Goal: Task Accomplishment & Management: Use online tool/utility

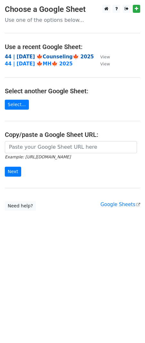
click at [53, 54] on strong "44 | [DATE] 🍁Counseling🍁 2025" at bounding box center [49, 57] width 89 height 6
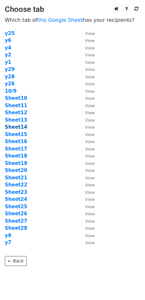
click at [21, 127] on strong "Sheet14" at bounding box center [16, 127] width 22 height 6
click at [20, 128] on strong "Sheet14" at bounding box center [16, 127] width 22 height 6
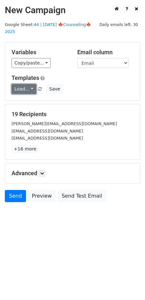
click at [27, 84] on link "Load..." at bounding box center [24, 89] width 25 height 10
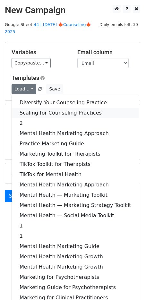
click at [47, 108] on link "Scaling for Counseling Practices" at bounding box center [75, 113] width 127 height 10
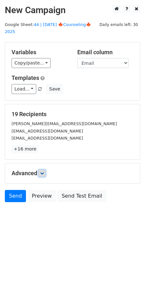
click at [44, 170] on link at bounding box center [41, 173] width 7 height 7
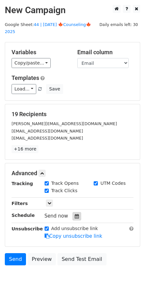
click at [75, 214] on icon at bounding box center [77, 216] width 4 height 4
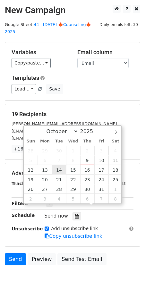
type input "2025-10-14 12:00"
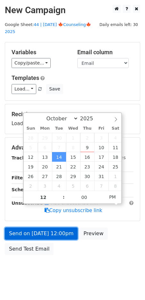
click at [47, 228] on link "Send on Oct 14 at 12:00pm" at bounding box center [41, 233] width 73 height 12
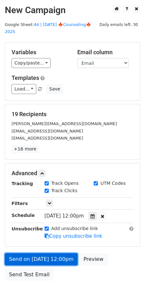
click at [47, 253] on link "Send on Oct 14 at 12:00pm" at bounding box center [41, 259] width 73 height 12
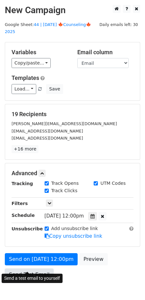
click at [34, 268] on link "Send Test Email" at bounding box center [29, 274] width 49 height 12
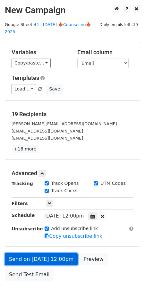
click at [42, 253] on link "Send on Oct 14 at 12:00pm" at bounding box center [41, 259] width 73 height 12
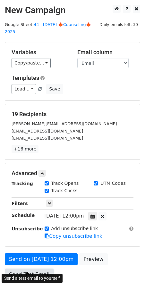
click at [36, 269] on link "Send Test Email" at bounding box center [29, 274] width 49 height 12
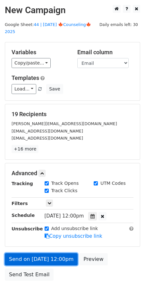
click at [46, 253] on link "Send on Oct 14 at 12:00pm" at bounding box center [41, 259] width 73 height 12
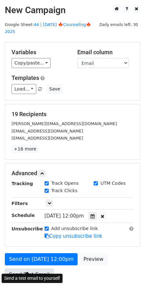
click at [40, 268] on link "Send Test Email" at bounding box center [29, 274] width 49 height 12
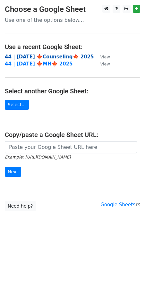
click at [45, 54] on strong "44 | [DATE] 🍁Counseling🍁 2025" at bounding box center [49, 57] width 89 height 6
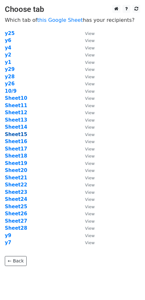
click at [21, 133] on strong "Sheet15" at bounding box center [16, 134] width 22 height 6
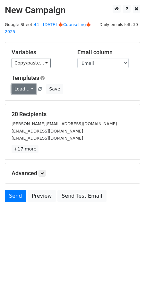
click at [24, 84] on link "Load..." at bounding box center [24, 89] width 25 height 10
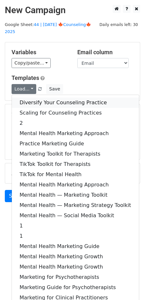
click at [44, 97] on link "Diversify Your Counseling Practice" at bounding box center [75, 102] width 127 height 10
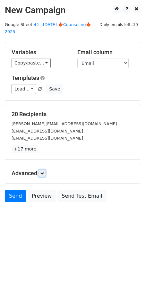
drag, startPoint x: 42, startPoint y: 165, endPoint x: 53, endPoint y: 176, distance: 16.1
click at [42, 171] on icon at bounding box center [42, 173] width 4 height 4
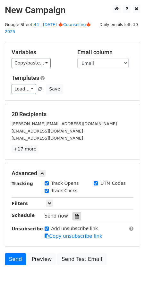
click at [75, 214] on icon at bounding box center [77, 216] width 4 height 4
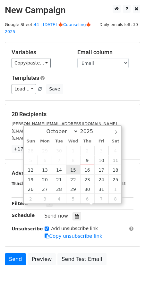
type input "2025-10-15 12:00"
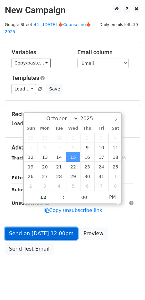
click at [51, 227] on link "Send on Oct 15 at 12:00pm" at bounding box center [41, 233] width 73 height 12
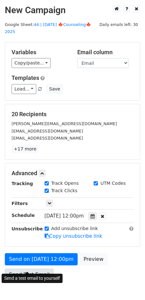
click at [34, 268] on link "Send Test Email" at bounding box center [29, 274] width 49 height 12
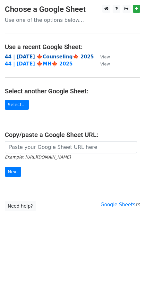
click at [49, 56] on strong "44 | [DATE] 🍁Counseling🍁 2025" at bounding box center [49, 57] width 89 height 6
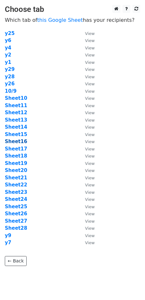
click at [17, 141] on strong "Sheet16" at bounding box center [16, 142] width 22 height 6
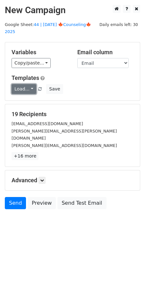
click at [24, 84] on link "Load..." at bounding box center [24, 89] width 25 height 10
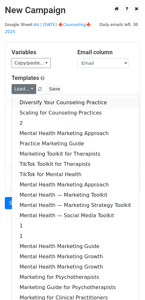
click at [33, 97] on link "Diversify Your Counseling Practice" at bounding box center [75, 102] width 127 height 10
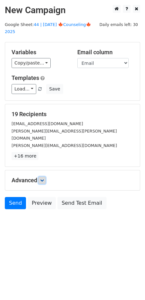
click at [45, 177] on link at bounding box center [41, 180] width 7 height 7
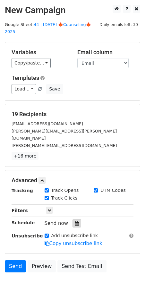
click at [75, 221] on icon at bounding box center [77, 223] width 4 height 4
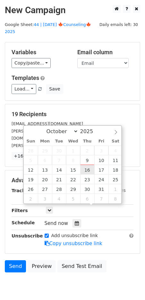
type input "2025-10-16 12:00"
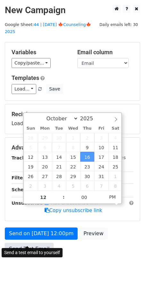
click at [40, 243] on link "Send Test Email" at bounding box center [29, 249] width 49 height 12
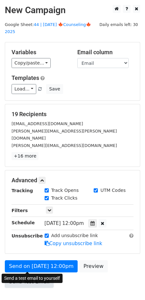
click at [18, 275] on link "Send Test Email" at bounding box center [29, 281] width 49 height 12
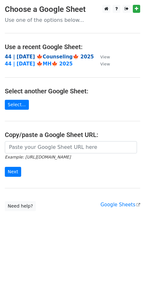
click at [47, 55] on strong "44 | OCT 9 🍁Counseling🍁 2025" at bounding box center [49, 57] width 89 height 6
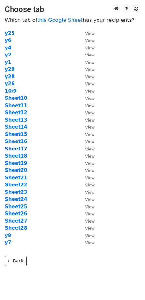
click at [19, 149] on strong "Sheet17" at bounding box center [16, 149] width 22 height 6
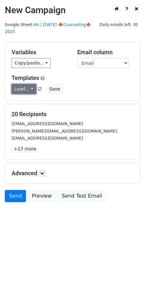
click at [20, 84] on link "Load..." at bounding box center [24, 89] width 25 height 10
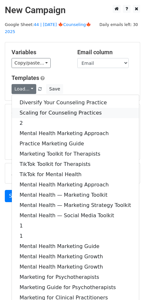
click at [45, 108] on link "Scaling for Counseling Practices" at bounding box center [75, 113] width 127 height 10
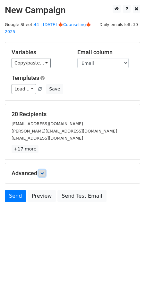
click at [44, 171] on icon at bounding box center [42, 173] width 4 height 4
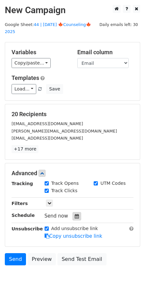
click at [75, 214] on icon at bounding box center [77, 216] width 4 height 4
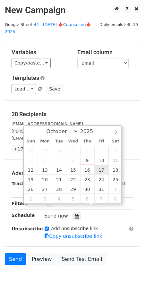
type input "2025-10-17 12:00"
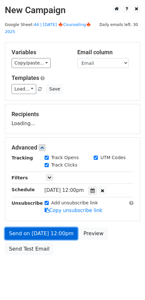
click at [58, 227] on link "Send on Oct 17 at 12:00pm" at bounding box center [41, 233] width 73 height 12
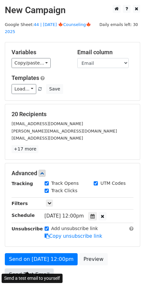
click at [37, 268] on link "Send Test Email" at bounding box center [29, 274] width 49 height 12
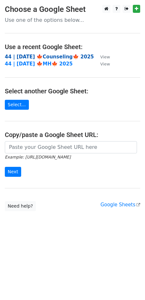
click at [50, 55] on strong "44 | [DATE] 🍁Counseling🍁 2025" at bounding box center [49, 57] width 89 height 6
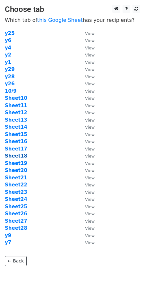
click at [18, 154] on strong "Sheet18" at bounding box center [16, 156] width 22 height 6
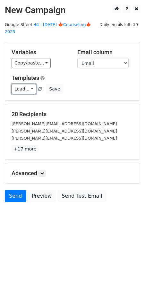
click at [23, 84] on link "Load..." at bounding box center [24, 89] width 25 height 10
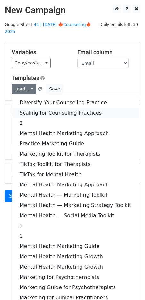
click at [38, 108] on link "Scaling for Counseling Practices" at bounding box center [75, 113] width 127 height 10
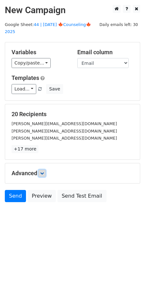
click at [43, 171] on icon at bounding box center [42, 173] width 4 height 4
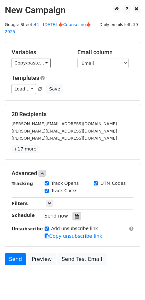
click at [75, 214] on icon at bounding box center [77, 216] width 4 height 4
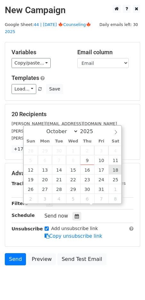
type input "[DATE] 12:00"
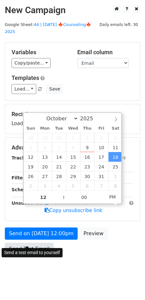
click at [39, 243] on link "Send Test Email" at bounding box center [29, 249] width 49 height 12
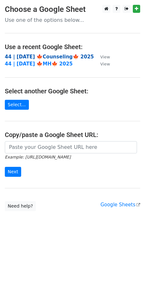
click at [34, 58] on strong "44 | OCT 9 🍁Counseling🍁 2025" at bounding box center [49, 57] width 89 height 6
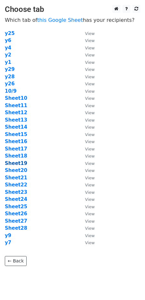
click at [19, 163] on strong "Sheet19" at bounding box center [16, 163] width 22 height 6
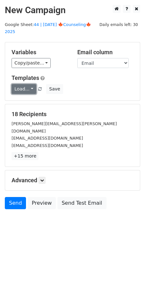
click at [30, 84] on link "Load..." at bounding box center [24, 89] width 25 height 10
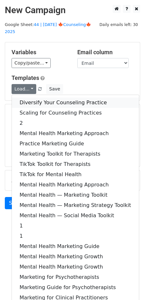
click at [49, 99] on link "Diversify Your Counseling Practice" at bounding box center [75, 102] width 127 height 10
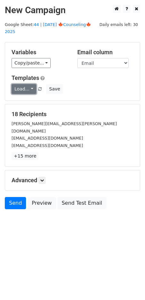
click at [17, 84] on link "Load..." at bounding box center [24, 89] width 25 height 10
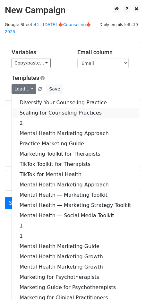
click at [37, 108] on link "Scaling for Counseling Practices" at bounding box center [75, 113] width 127 height 10
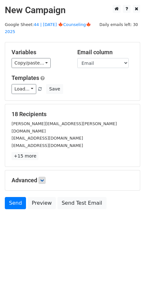
click at [43, 170] on div "Advanced Tracking Track Opens UTM Codes Track Clicks Filters Only include sprea…" at bounding box center [72, 180] width 135 height 20
click at [43, 178] on icon at bounding box center [42, 180] width 4 height 4
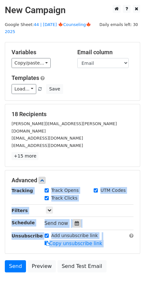
click at [75, 221] on icon at bounding box center [77, 223] width 4 height 4
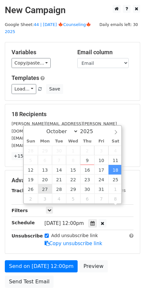
drag, startPoint x: 112, startPoint y: 169, endPoint x: 46, endPoint y: 176, distance: 65.8
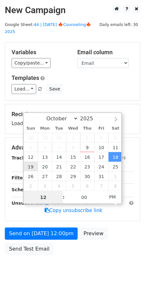
type input "2025-10-19 12:00"
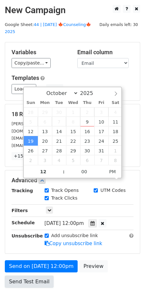
click at [24, 275] on link "Send Test Email" at bounding box center [29, 281] width 49 height 12
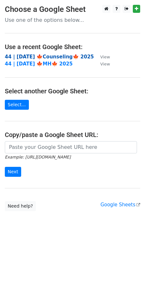
click at [38, 56] on strong "44 | OCT 9 🍁Counseling🍁 2025" at bounding box center [49, 57] width 89 height 6
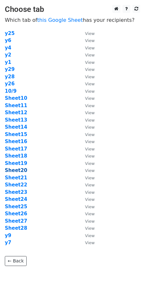
click at [22, 168] on strong "Sheet20" at bounding box center [16, 170] width 22 height 6
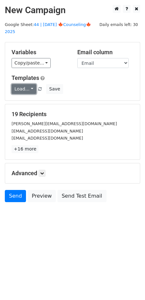
click at [24, 84] on link "Load..." at bounding box center [24, 89] width 25 height 10
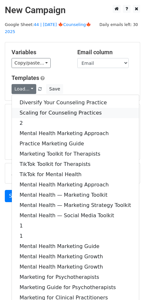
click at [47, 108] on link "Scaling for Counseling Practices" at bounding box center [75, 113] width 127 height 10
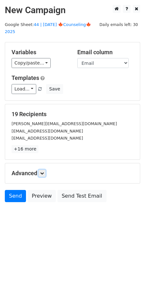
drag, startPoint x: 43, startPoint y: 164, endPoint x: 47, endPoint y: 169, distance: 7.1
click at [43, 171] on icon at bounding box center [42, 173] width 4 height 4
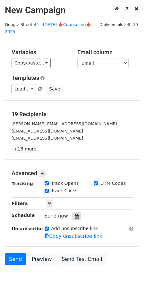
click at [72, 212] on div at bounding box center [76, 216] width 9 height 8
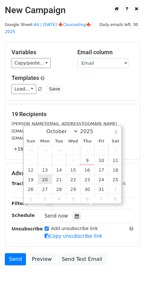
type input "2025-10-20 12:00"
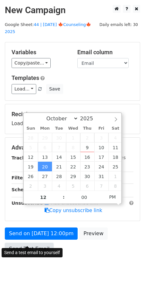
click at [37, 243] on link "Send Test Email" at bounding box center [29, 249] width 49 height 12
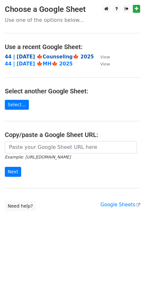
click at [30, 54] on strong "44 | [DATE] 🍁Counseling🍁 2025" at bounding box center [49, 57] width 89 height 6
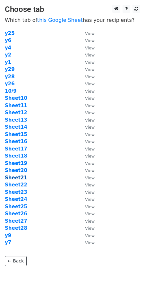
click at [20, 176] on strong "Sheet21" at bounding box center [16, 178] width 22 height 6
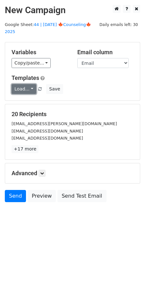
click at [28, 84] on link "Load..." at bounding box center [24, 89] width 25 height 10
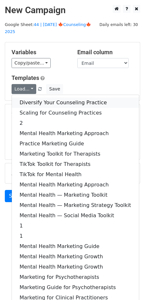
click at [34, 97] on link "Diversify Your Counseling Practice" at bounding box center [75, 102] width 127 height 10
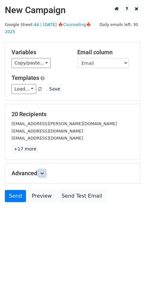
click at [44, 171] on icon at bounding box center [42, 173] width 4 height 4
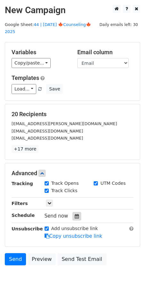
click at [75, 214] on icon at bounding box center [77, 216] width 4 height 4
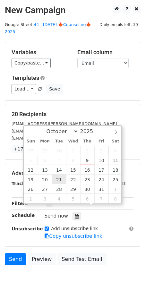
type input "2025-10-21 12:00"
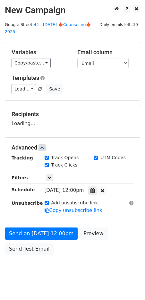
click at [38, 232] on div "Send on Oct 21 at 12:00pm Preview Send Test Email" at bounding box center [72, 242] width 145 height 31
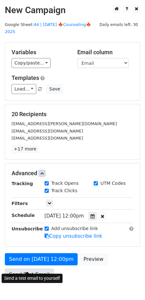
click at [25, 268] on link "Send Test Email" at bounding box center [29, 274] width 49 height 12
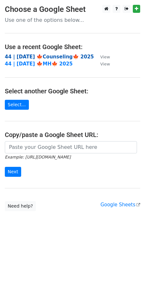
click at [52, 58] on strong "44 | [DATE] 🍁Counseling🍁 2025" at bounding box center [49, 57] width 89 height 6
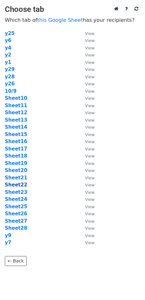
click at [22, 186] on strong "Sheet22" at bounding box center [16, 185] width 22 height 6
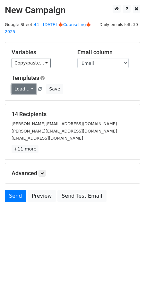
click at [28, 84] on link "Load..." at bounding box center [24, 89] width 25 height 10
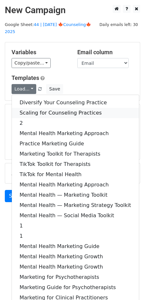
click at [41, 108] on link "Scaling for Counseling Practices" at bounding box center [75, 113] width 127 height 10
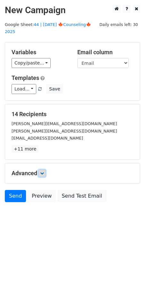
click at [42, 171] on icon at bounding box center [42, 173] width 4 height 4
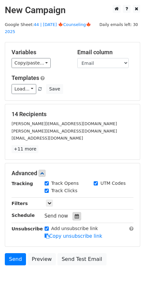
click at [75, 214] on icon at bounding box center [77, 216] width 4 height 4
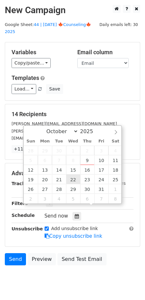
type input "2025-10-22 12:00"
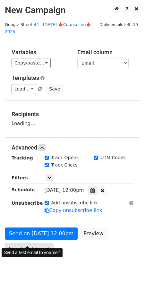
click at [39, 243] on link "Send Test Email" at bounding box center [29, 249] width 49 height 12
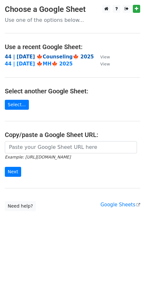
click at [56, 58] on strong "44 | [DATE] 🍁Counseling🍁 2025" at bounding box center [49, 57] width 89 height 6
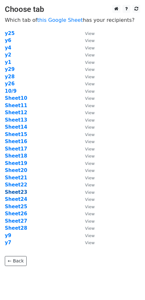
click at [16, 191] on strong "Sheet23" at bounding box center [16, 192] width 22 height 6
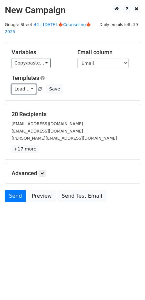
click at [22, 86] on link "Load..." at bounding box center [24, 89] width 25 height 10
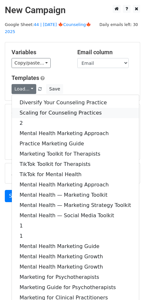
click at [36, 108] on link "Scaling for Counseling Practices" at bounding box center [75, 113] width 127 height 10
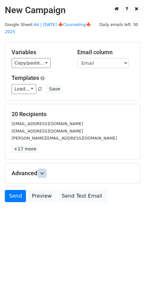
click at [44, 170] on link at bounding box center [41, 173] width 7 height 7
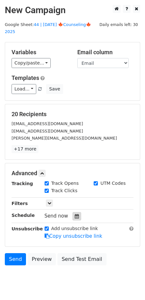
click at [75, 214] on icon at bounding box center [77, 216] width 4 height 4
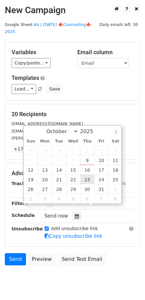
type input "[DATE] 12:00"
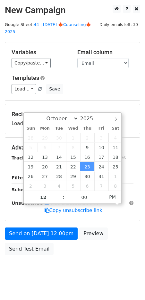
click at [36, 249] on div "Send on [DATE] 12:00pm Preview Send Test Email" at bounding box center [72, 242] width 145 height 31
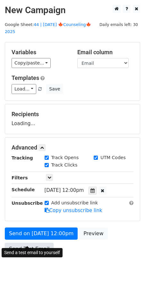
click at [36, 244] on link "Send Test Email" at bounding box center [29, 249] width 49 height 12
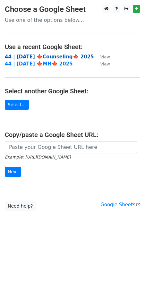
click at [55, 56] on strong "44 | [DATE] 🍁Counseling🍁 2025" at bounding box center [49, 57] width 89 height 6
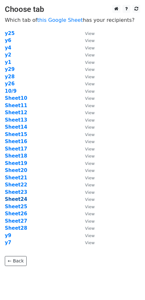
click at [21, 199] on strong "Sheet24" at bounding box center [16, 199] width 22 height 6
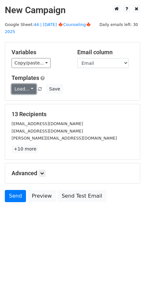
click at [25, 84] on link "Load..." at bounding box center [24, 89] width 25 height 10
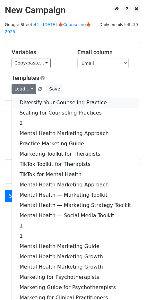
click at [40, 97] on link "Diversify Your Counseling Practice" at bounding box center [75, 102] width 127 height 10
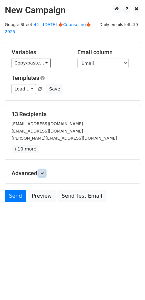
click at [43, 171] on icon at bounding box center [42, 173] width 4 height 4
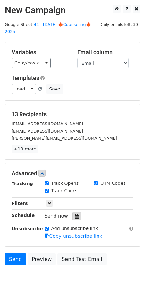
click at [75, 212] on div at bounding box center [76, 216] width 9 height 8
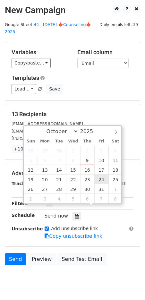
type input "2025-10-24 12:00"
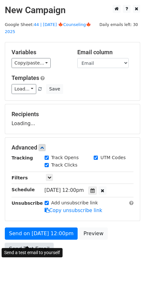
click at [37, 243] on link "Send Test Email" at bounding box center [29, 249] width 49 height 12
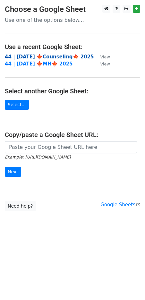
click at [53, 56] on strong "44 | [DATE] 🍁Counseling🍁 2025" at bounding box center [49, 57] width 89 height 6
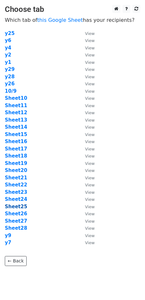
click at [19, 207] on strong "Sheet25" at bounding box center [16, 207] width 22 height 6
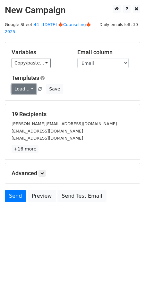
click at [23, 84] on link "Load..." at bounding box center [24, 89] width 25 height 10
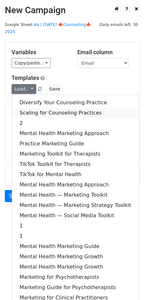
click at [36, 108] on link "Scaling for Counseling Practices" at bounding box center [75, 113] width 127 height 10
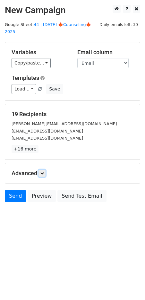
drag, startPoint x: 43, startPoint y: 166, endPoint x: 48, endPoint y: 170, distance: 6.9
click at [43, 171] on icon at bounding box center [42, 173] width 4 height 4
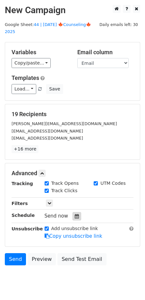
click at [75, 214] on icon at bounding box center [77, 216] width 4 height 4
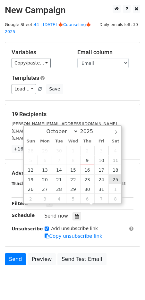
type input "2025-10-25 12:00"
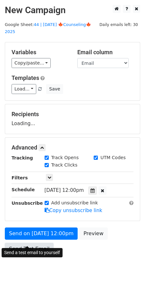
click at [43, 243] on link "Send Test Email" at bounding box center [29, 249] width 49 height 12
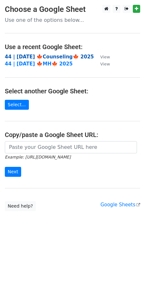
click at [55, 56] on strong "44 | [DATE] 🍁Counseling🍁 2025" at bounding box center [49, 57] width 89 height 6
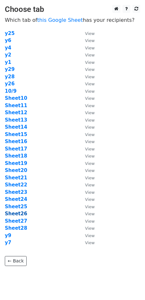
click at [20, 215] on strong "Sheet26" at bounding box center [16, 214] width 22 height 6
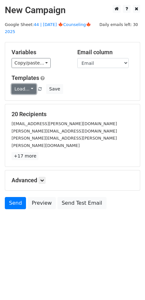
click at [25, 84] on link "Load..." at bounding box center [24, 89] width 25 height 10
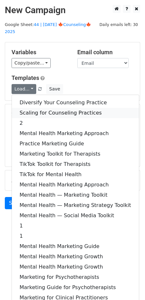
click at [36, 108] on link "Scaling for Counseling Practices" at bounding box center [75, 113] width 127 height 10
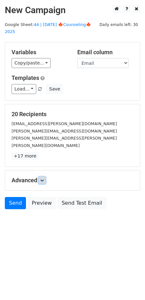
click at [44, 178] on icon at bounding box center [42, 180] width 4 height 4
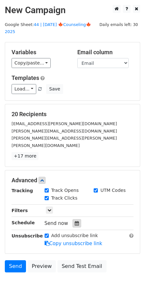
click at [75, 221] on icon at bounding box center [77, 223] width 4 height 4
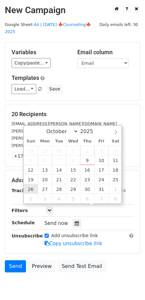
type input "2025-10-26 12:00"
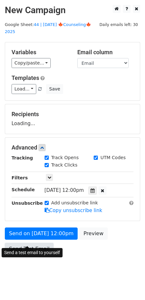
click at [32, 243] on link "Send Test Email" at bounding box center [29, 249] width 49 height 12
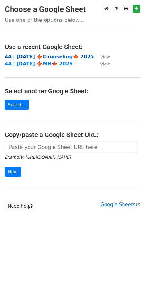
click at [59, 57] on strong "44 | [DATE] 🍁Counseling🍁 2025" at bounding box center [49, 57] width 89 height 6
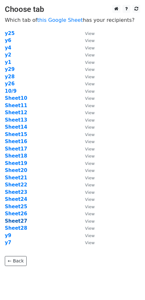
click at [17, 222] on strong "Sheet27" at bounding box center [16, 221] width 22 height 6
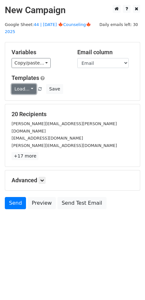
click at [30, 84] on link "Load..." at bounding box center [24, 89] width 25 height 10
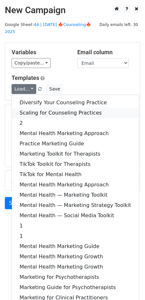
click at [43, 108] on link "Scaling for Counseling Practices" at bounding box center [75, 113] width 127 height 10
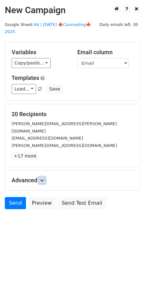
click at [44, 178] on icon at bounding box center [42, 180] width 4 height 4
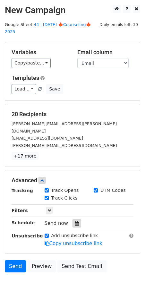
click at [75, 221] on icon at bounding box center [77, 223] width 4 height 4
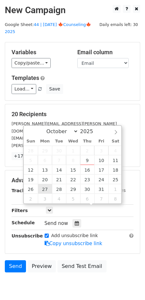
type input "[DATE] 12:00"
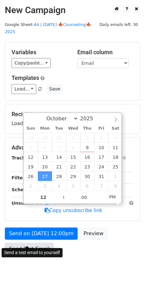
click at [36, 243] on link "Send Test Email" at bounding box center [29, 249] width 49 height 12
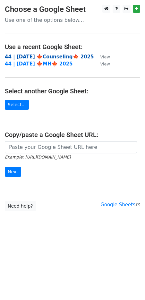
click at [58, 56] on strong "44 | [DATE] 🍁Counseling🍁 2025" at bounding box center [49, 57] width 89 height 6
